Goal: Task Accomplishment & Management: Manage account settings

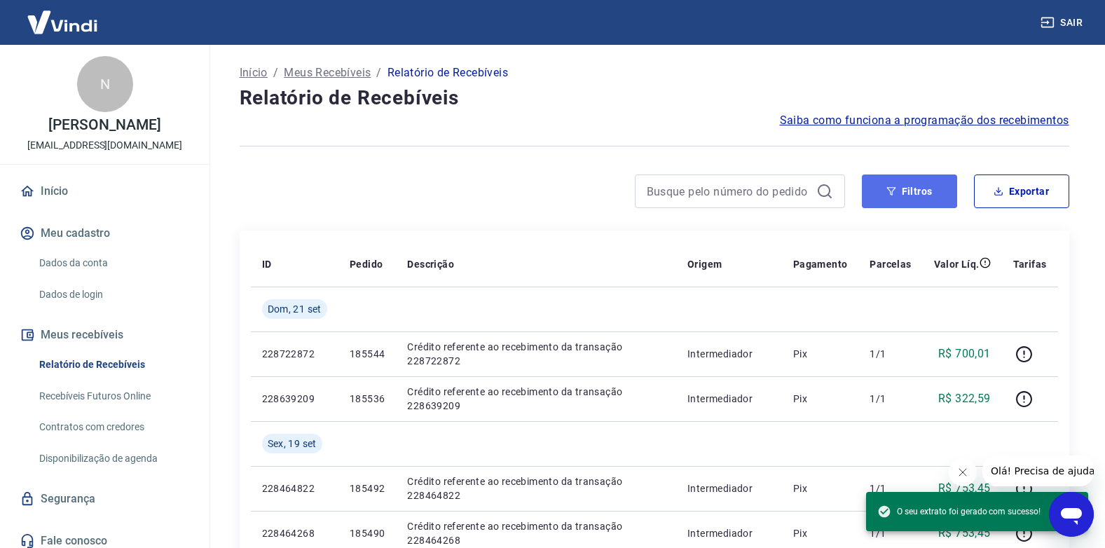
click at [911, 194] on button "Filtros" at bounding box center [909, 191] width 95 height 34
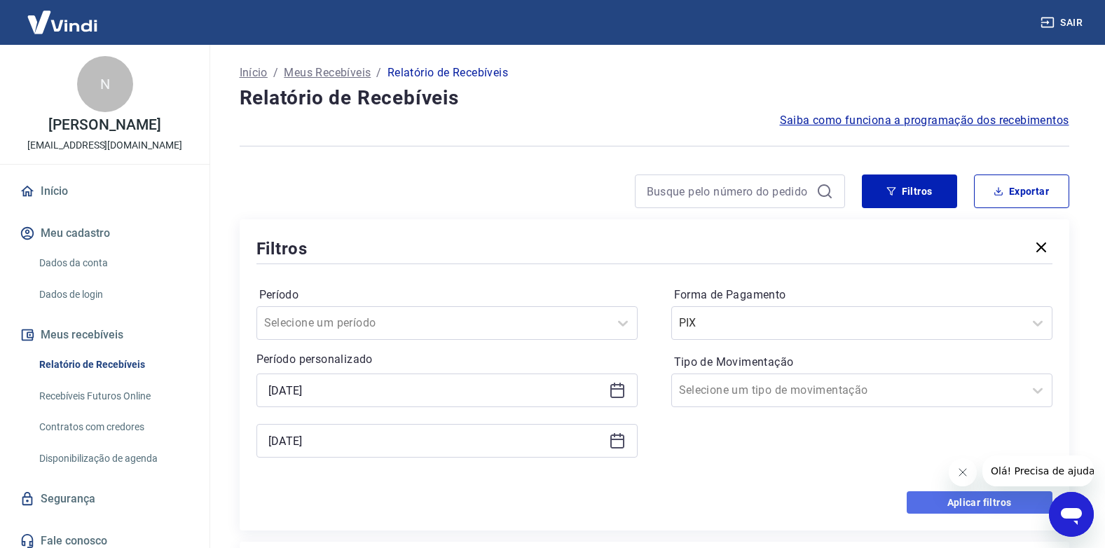
click at [955, 504] on button "Aplicar filtros" at bounding box center [979, 502] width 146 height 22
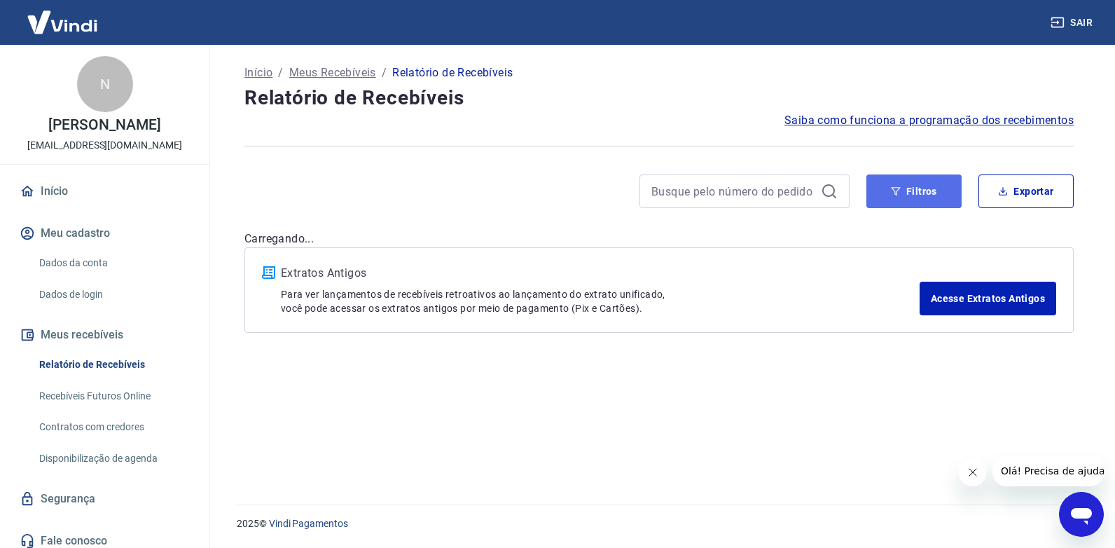
click at [934, 189] on button "Filtros" at bounding box center [913, 191] width 95 height 34
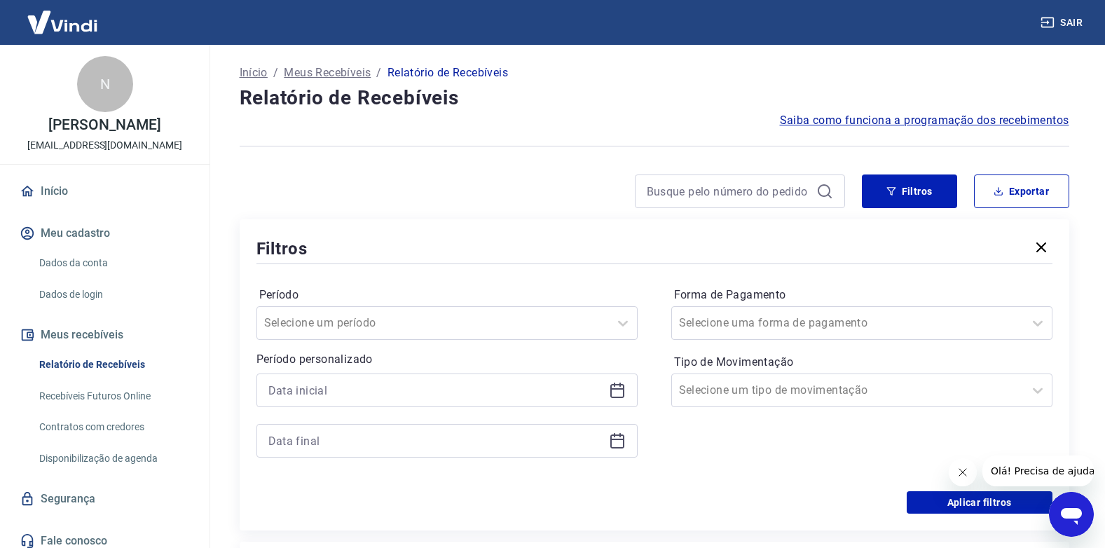
click at [619, 386] on icon at bounding box center [619, 384] width 1 height 4
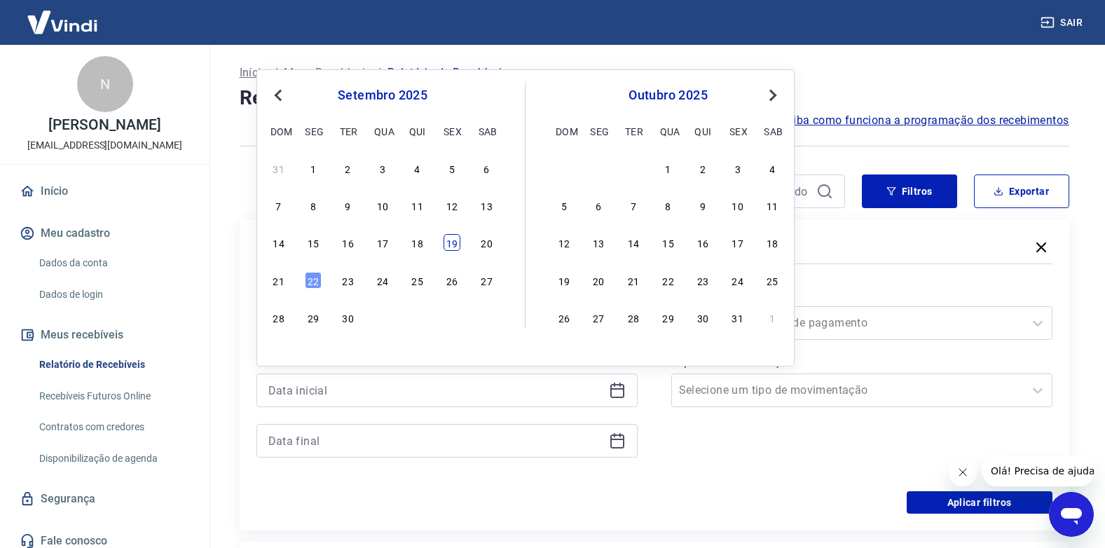
click at [453, 246] on div "19" at bounding box center [451, 242] width 17 height 17
type input "[DATE]"
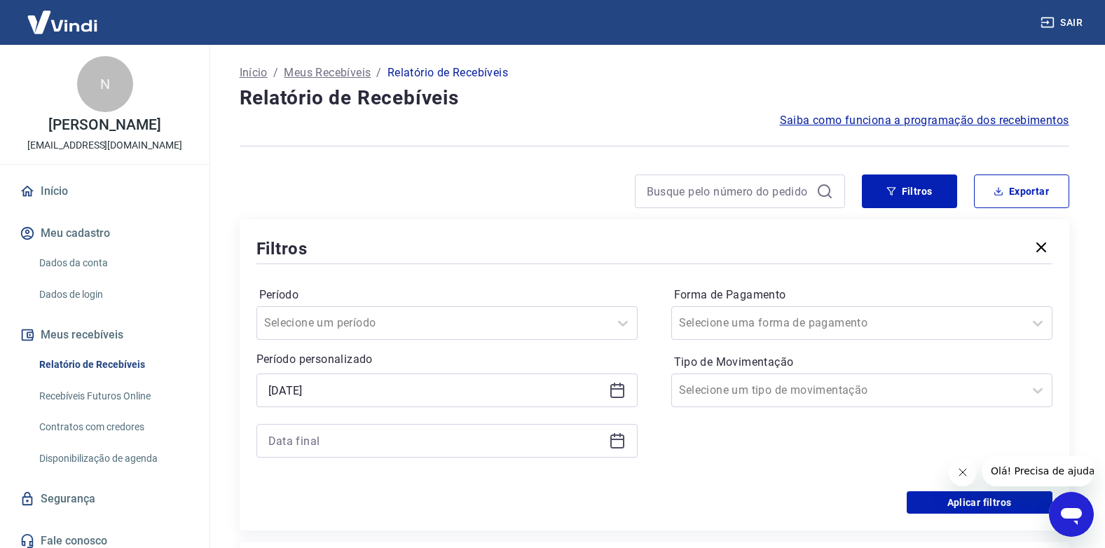
click at [612, 443] on icon at bounding box center [617, 440] width 17 height 17
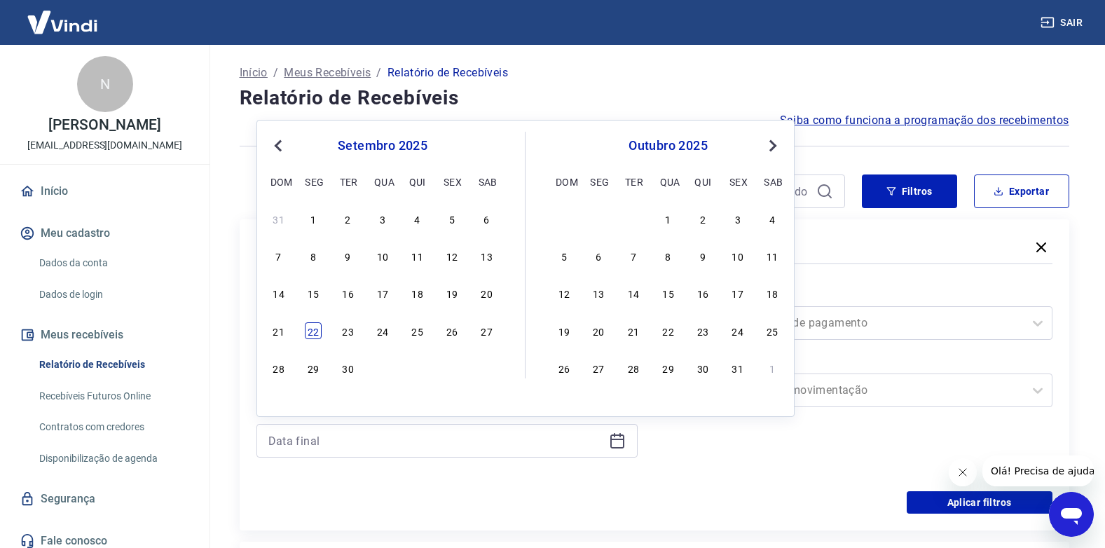
click at [314, 330] on div "22" at bounding box center [313, 330] width 17 height 17
type input "[DATE]"
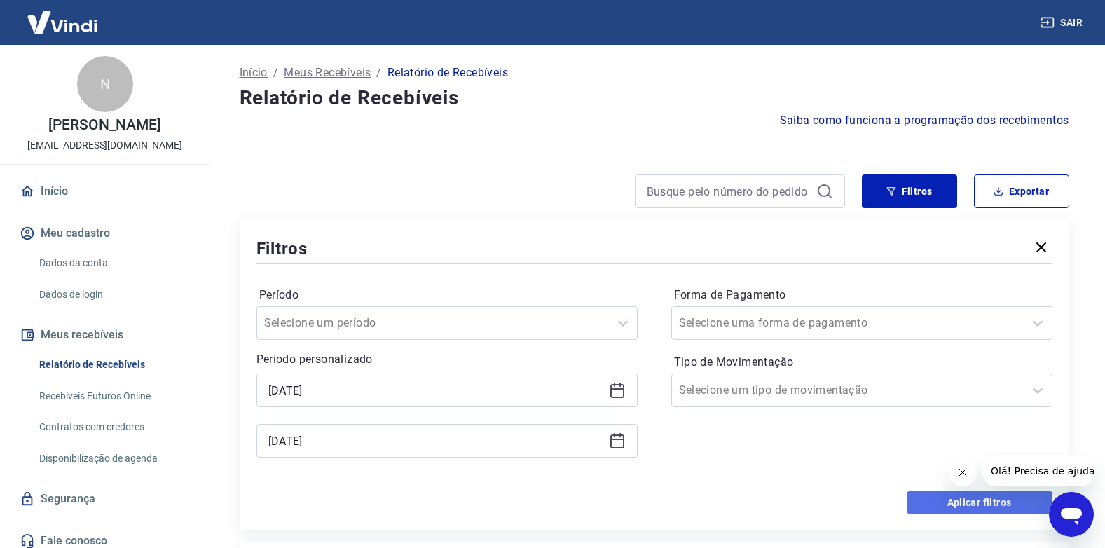
click at [953, 501] on button "Aplicar filtros" at bounding box center [979, 502] width 146 height 22
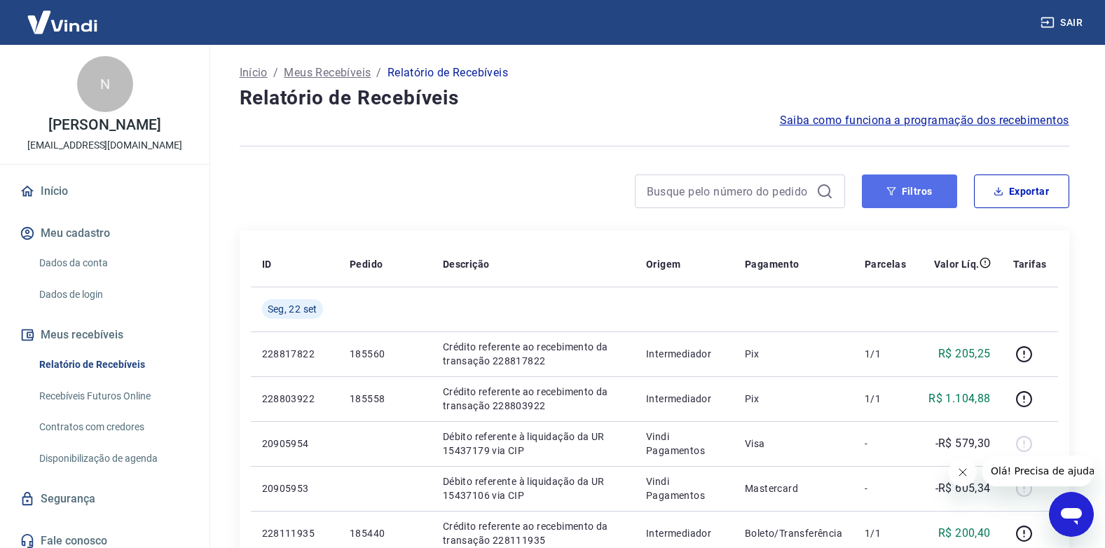
click at [929, 198] on button "Filtros" at bounding box center [909, 191] width 95 height 34
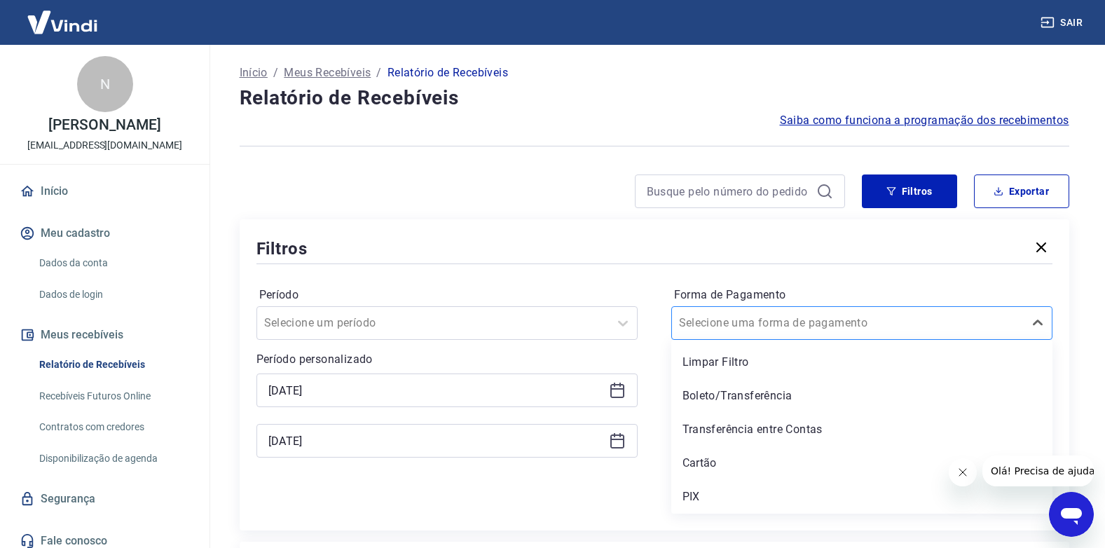
click at [756, 321] on input "Forma de Pagamento" at bounding box center [749, 322] width 141 height 17
click at [705, 496] on div "PIX" at bounding box center [861, 497] width 381 height 28
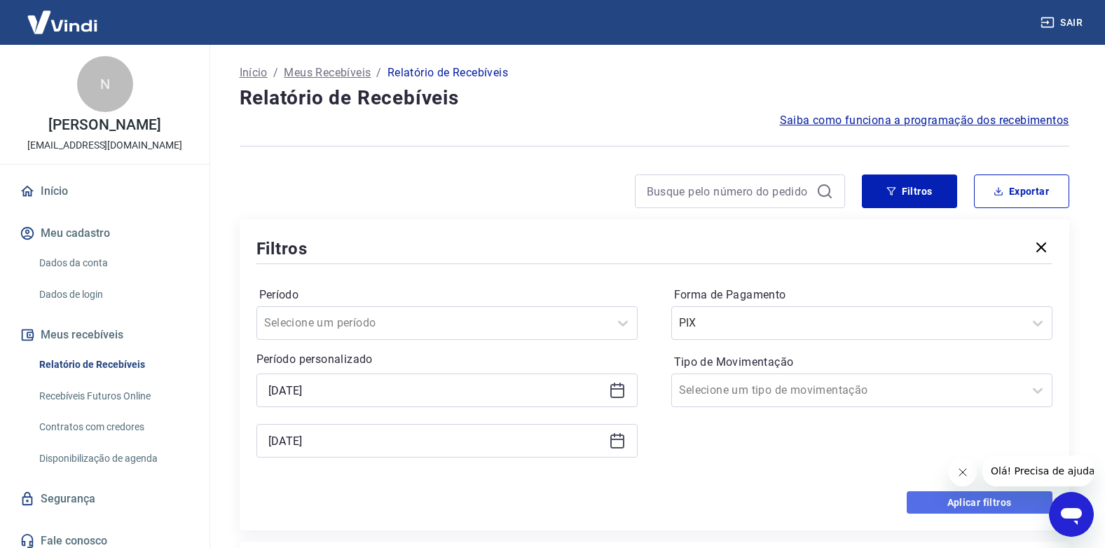
click at [945, 500] on button "Aplicar filtros" at bounding box center [979, 502] width 146 height 22
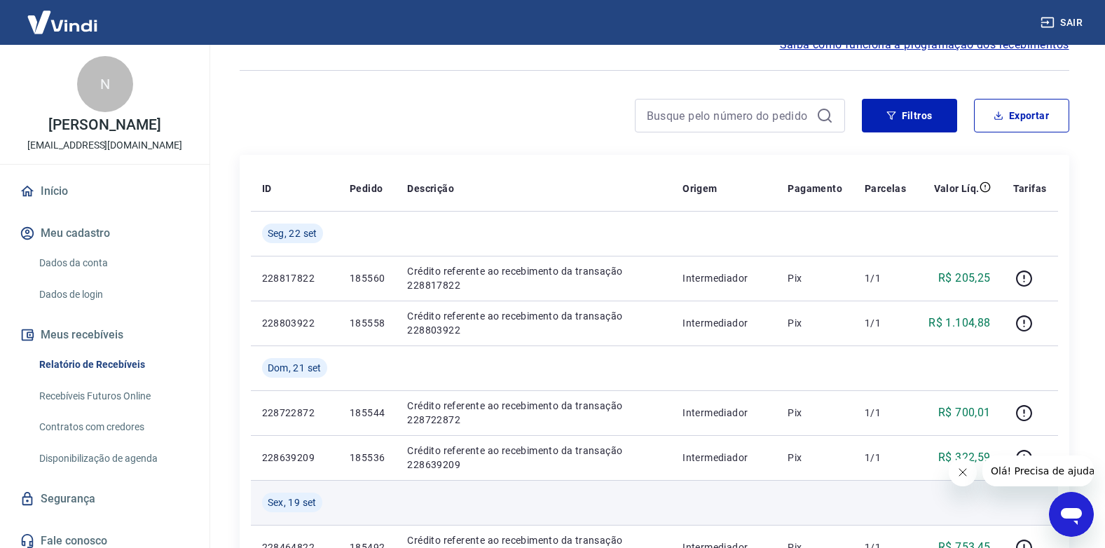
scroll to position [70, 0]
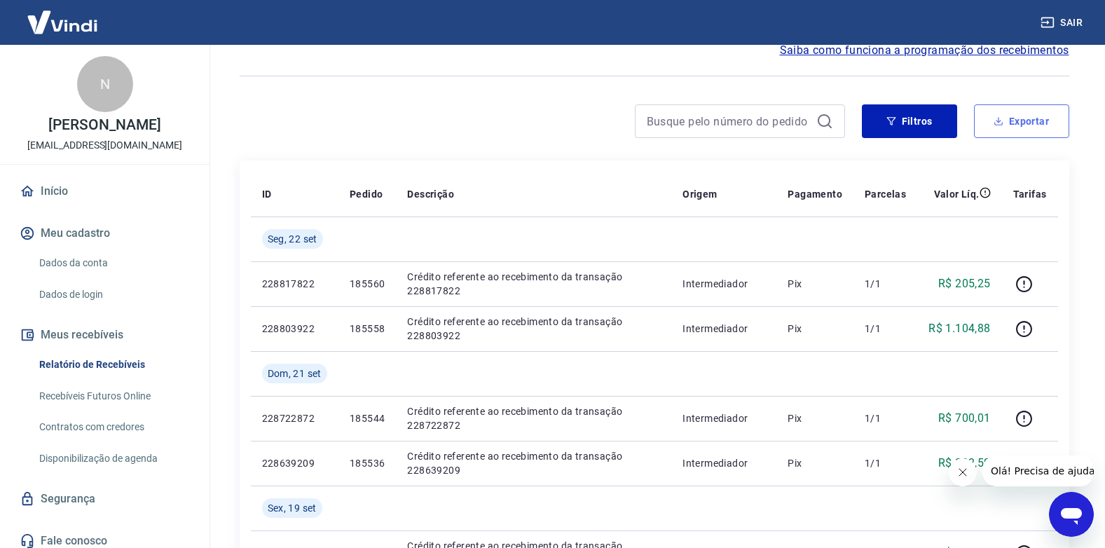
click at [1023, 130] on button "Exportar" at bounding box center [1021, 121] width 95 height 34
type input "[DATE]"
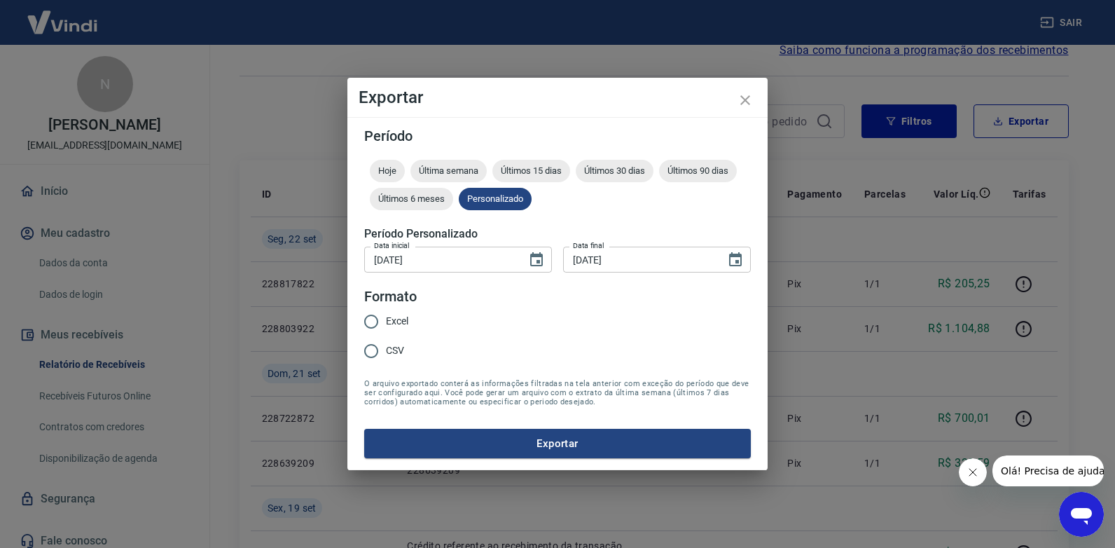
click at [404, 323] on span "Excel" at bounding box center [397, 321] width 22 height 15
click at [386, 323] on input "Excel" at bounding box center [371, 321] width 29 height 29
radio input "true"
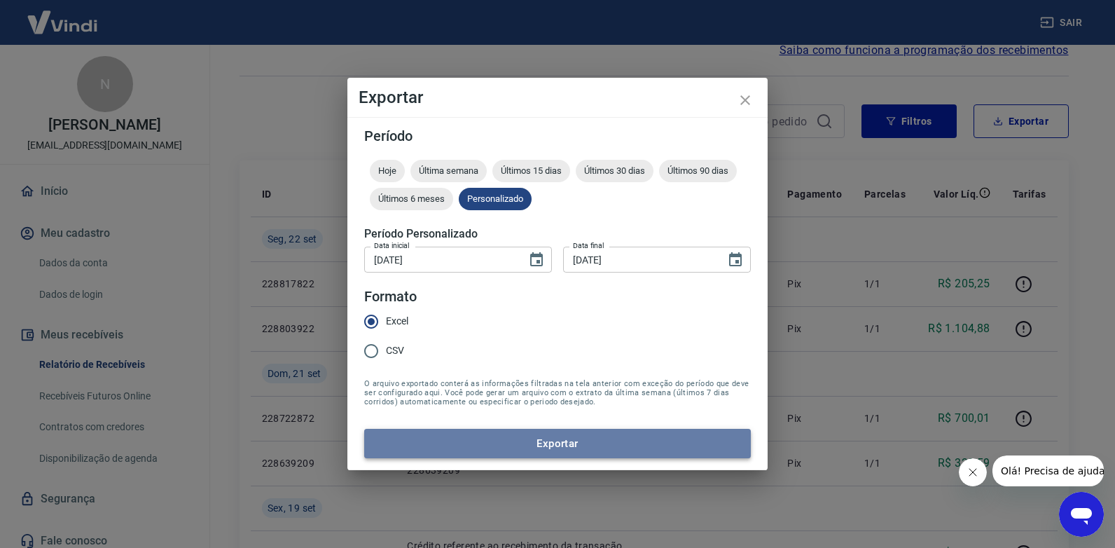
click at [438, 440] on button "Exportar" at bounding box center [557, 443] width 387 height 29
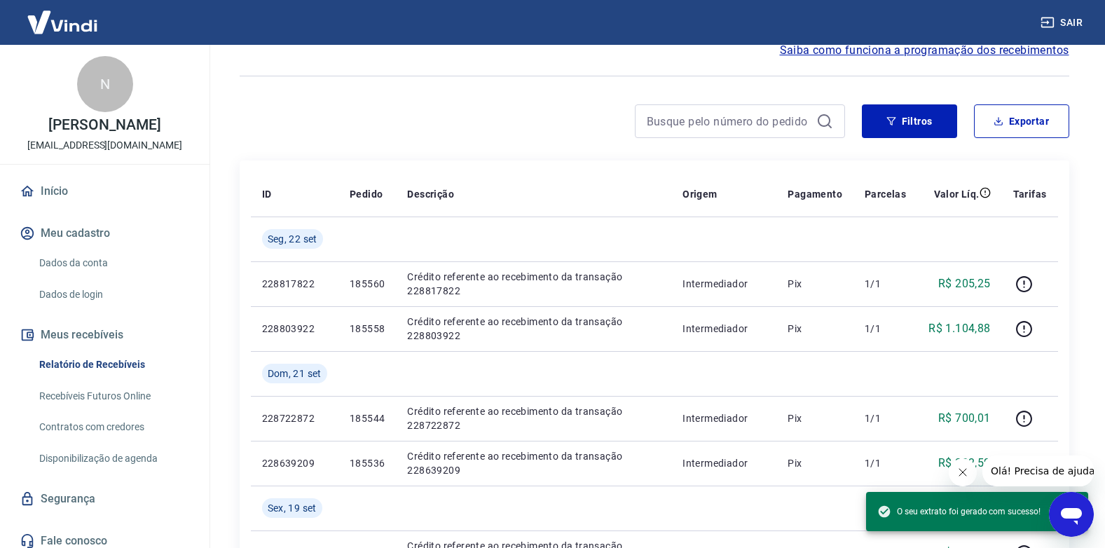
click at [534, 132] on div at bounding box center [542, 121] width 605 height 34
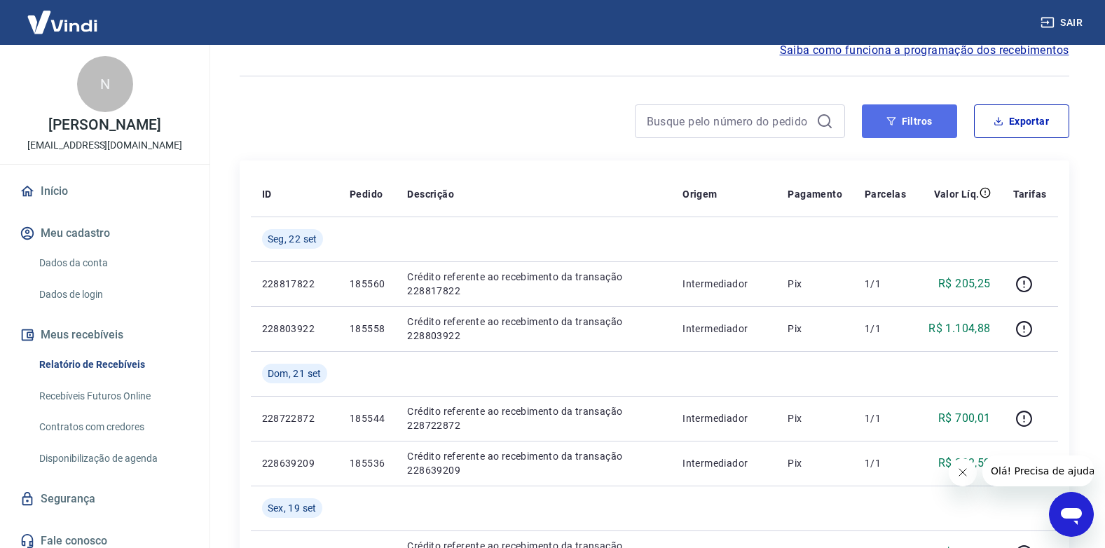
click at [924, 118] on button "Filtros" at bounding box center [909, 121] width 95 height 34
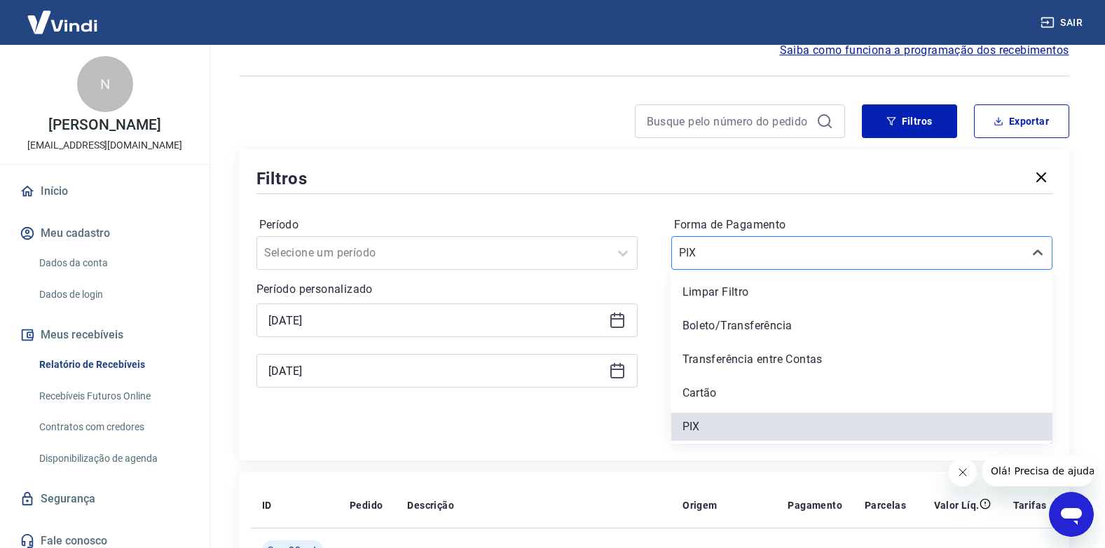
click at [766, 244] on input "Forma de Pagamento" at bounding box center [749, 252] width 141 height 17
click at [754, 314] on div "Boleto/Transferência" at bounding box center [861, 326] width 381 height 28
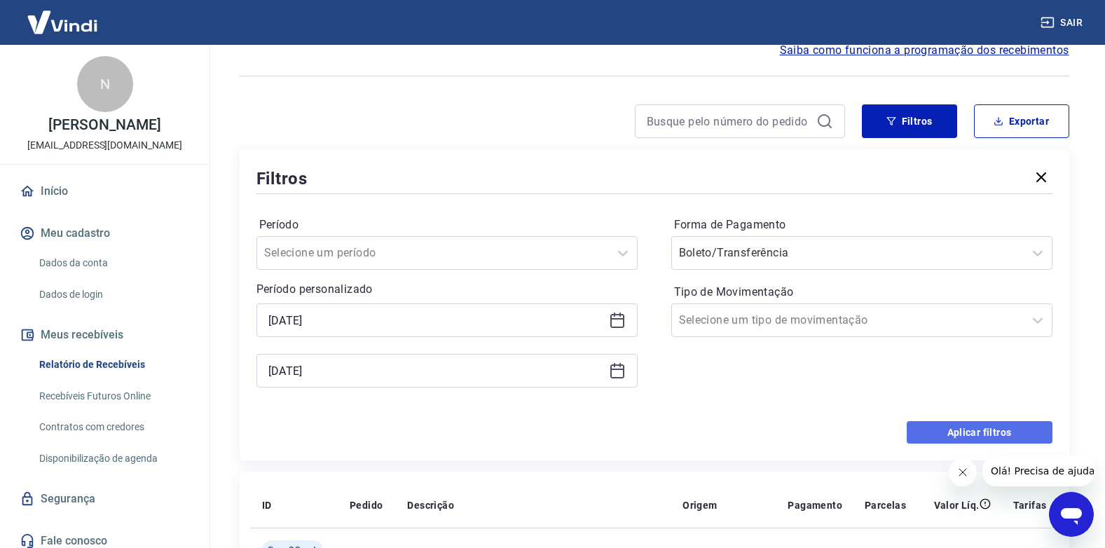
click at [960, 433] on button "Aplicar filtros" at bounding box center [979, 432] width 146 height 22
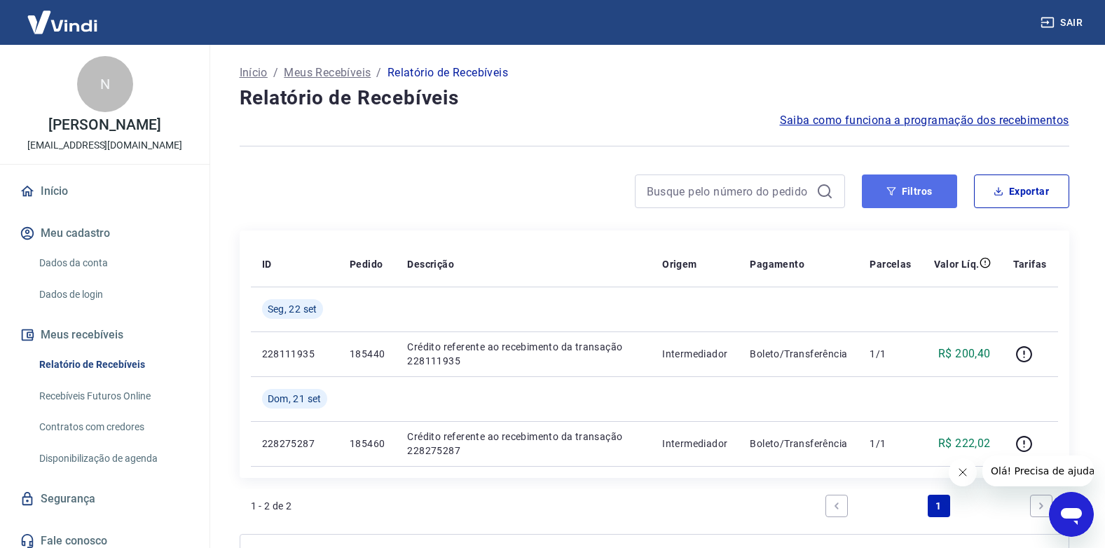
click at [896, 195] on icon "button" at bounding box center [891, 191] width 10 height 10
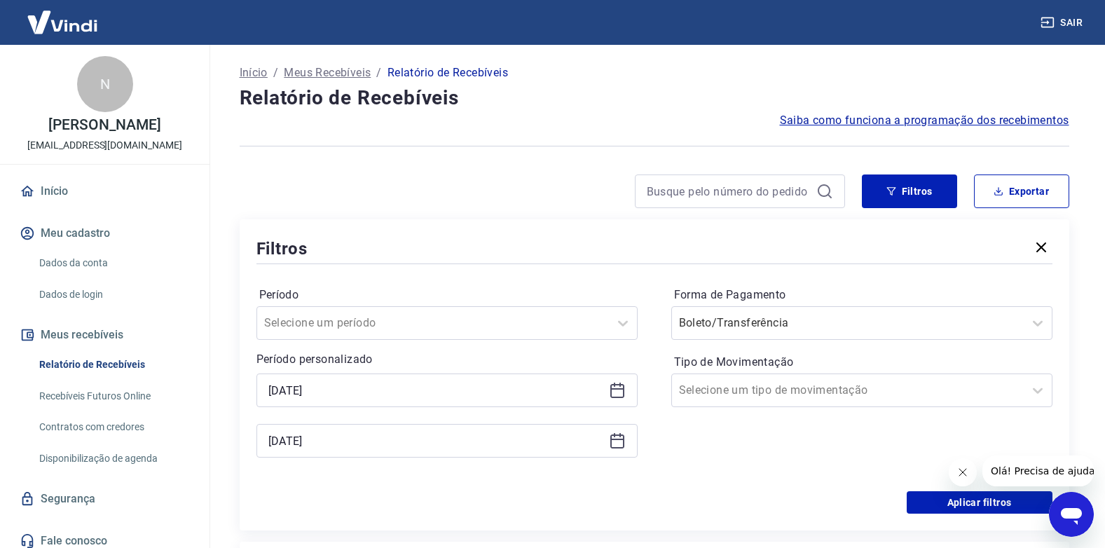
click at [615, 399] on div "[DATE]" at bounding box center [446, 390] width 381 height 34
drag, startPoint x: 625, startPoint y: 387, endPoint x: 617, endPoint y: 387, distance: 8.4
click at [623, 387] on div "[DATE]" at bounding box center [446, 390] width 381 height 34
click at [614, 389] on icon at bounding box center [617, 388] width 14 height 1
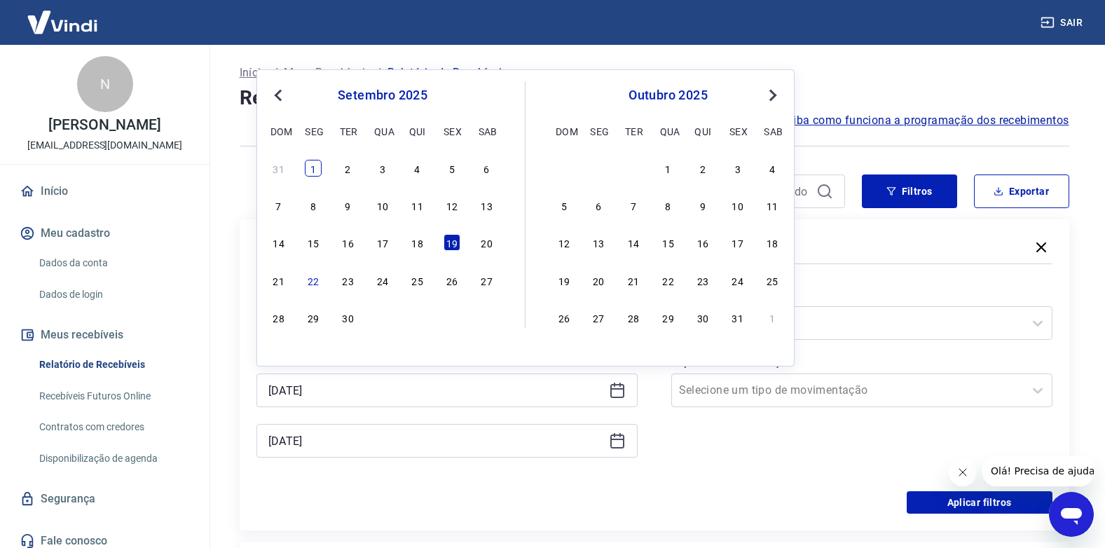
click at [315, 168] on div "1" at bounding box center [313, 168] width 17 height 17
type input "01/09/2025"
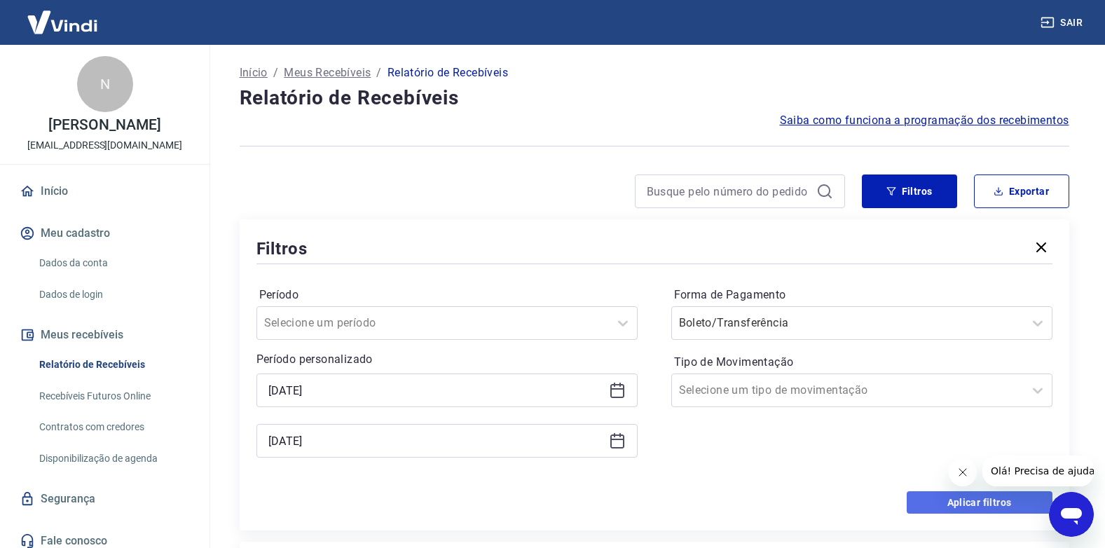
click at [935, 499] on button "Aplicar filtros" at bounding box center [979, 502] width 146 height 22
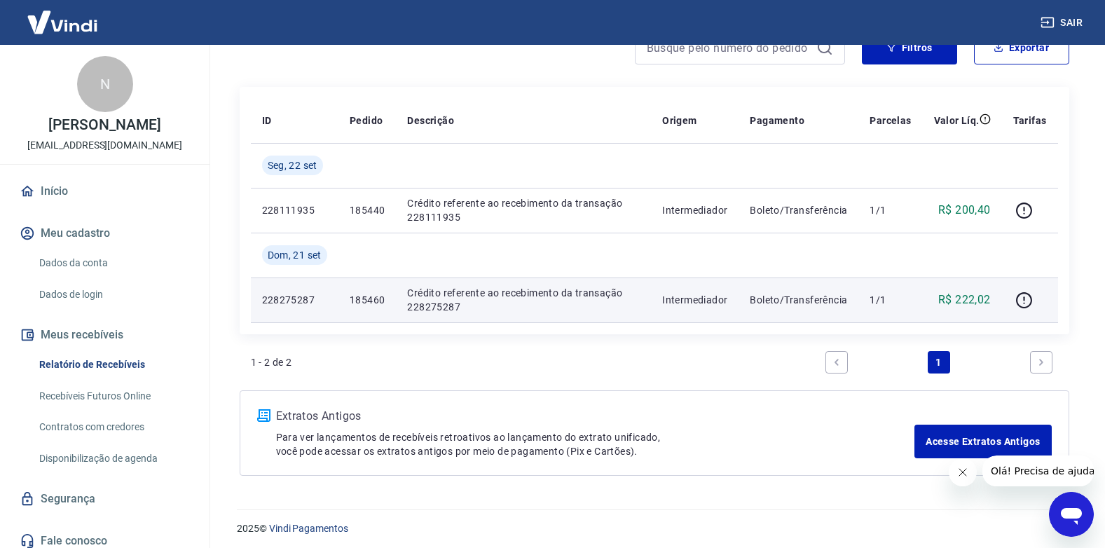
scroll to position [148, 0]
